Goal: Task Accomplishment & Management: Manage account settings

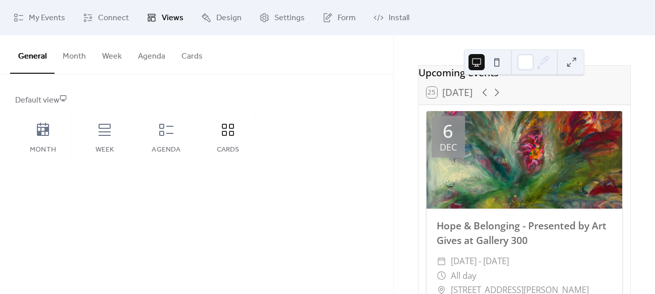
scroll to position [22, 0]
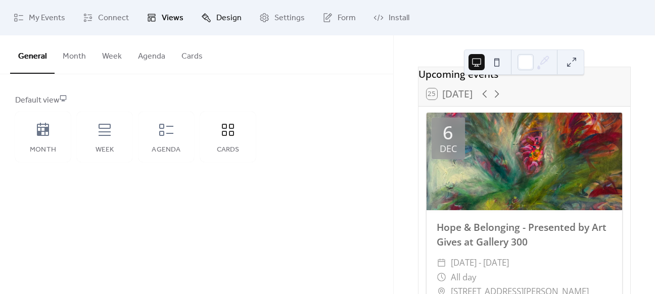
click at [230, 14] on span "Design" at bounding box center [228, 18] width 25 height 12
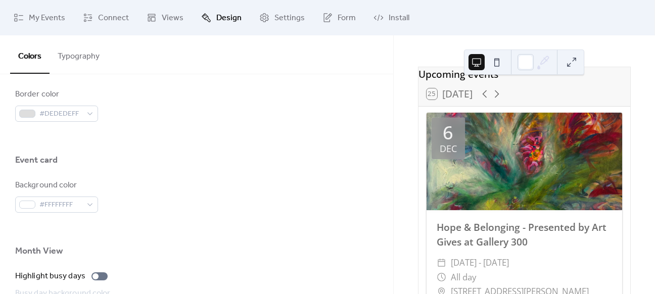
scroll to position [563, 0]
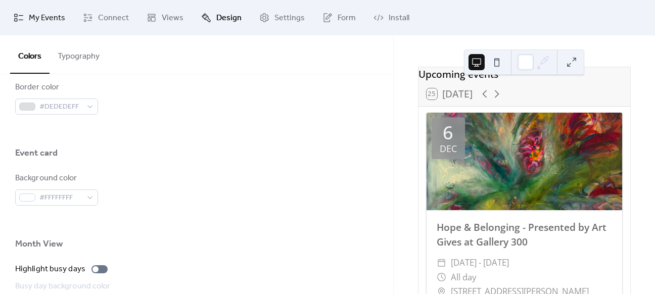
click at [30, 18] on span "My Events" at bounding box center [47, 18] width 36 height 12
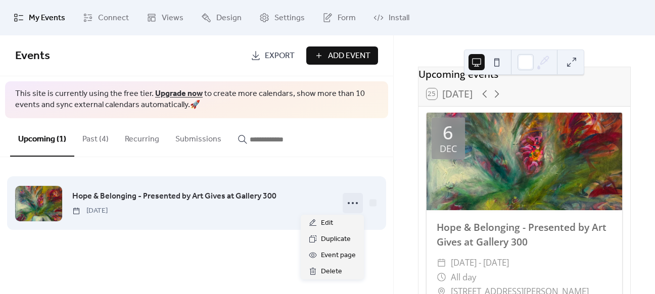
click at [356, 205] on icon at bounding box center [353, 203] width 16 height 16
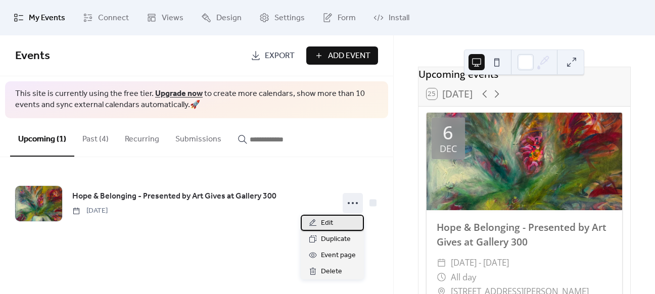
click at [322, 220] on span "Edit" at bounding box center [327, 223] width 12 height 12
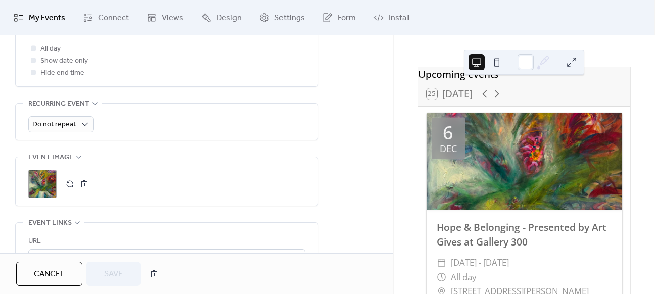
scroll to position [416, 0]
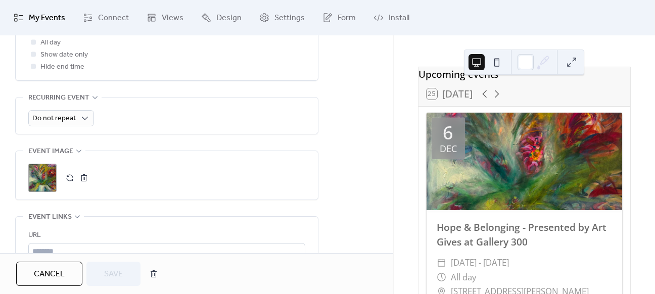
click at [86, 178] on button "button" at bounding box center [84, 178] width 14 height 14
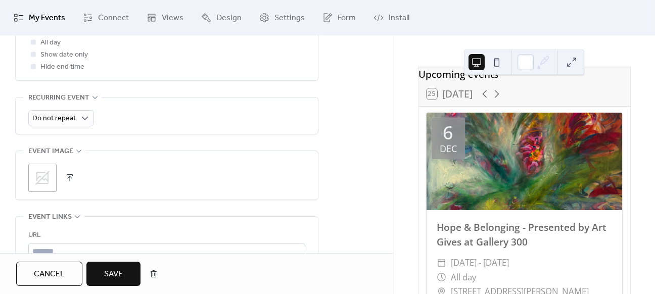
click at [46, 173] on icon at bounding box center [42, 178] width 14 height 14
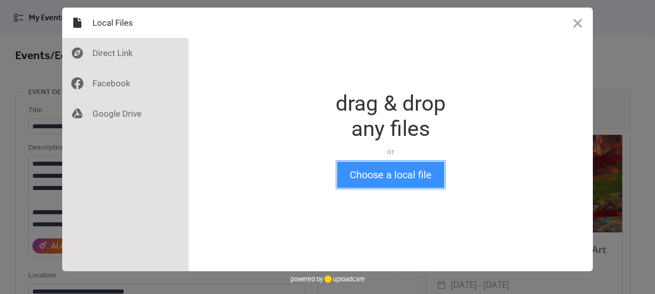
click at [407, 176] on button "Choose a local file" at bounding box center [390, 175] width 107 height 26
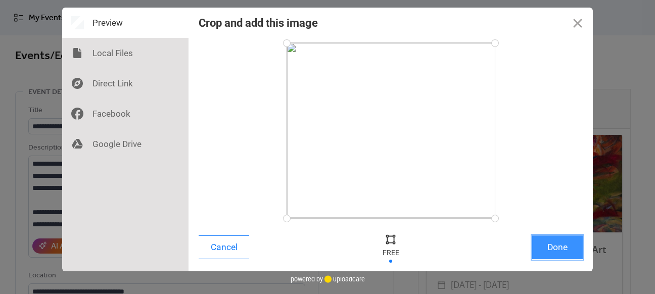
click at [552, 244] on button "Done" at bounding box center [557, 247] width 51 height 24
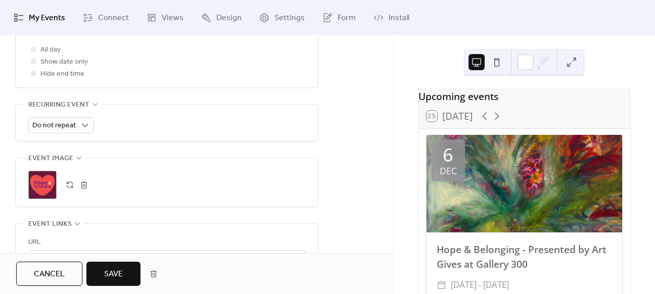
scroll to position [420, 0]
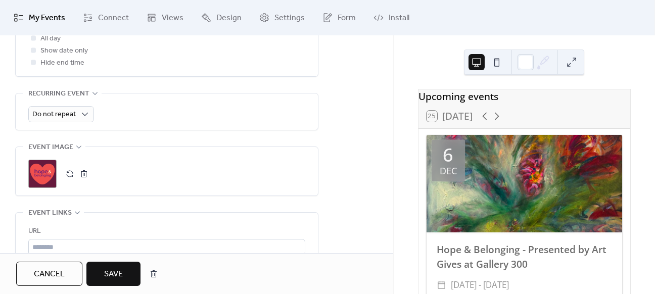
click at [119, 272] on span "Save" at bounding box center [113, 274] width 19 height 12
